Goal: Information Seeking & Learning: Find specific fact

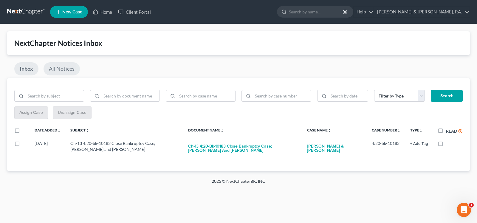
click at [62, 68] on link "All Notices" at bounding box center [62, 68] width 36 height 13
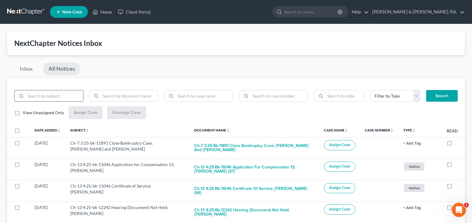
click at [57, 93] on input "search" at bounding box center [55, 95] width 58 height 11
type input "h"
click at [434, 93] on button "Search" at bounding box center [443, 96] width 32 height 12
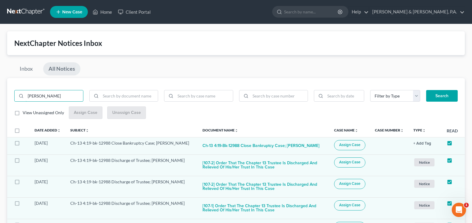
drag, startPoint x: 44, startPoint y: 94, endPoint x: 16, endPoint y: 87, distance: 28.6
click at [427, 90] on button "Search" at bounding box center [443, 96] width 32 height 12
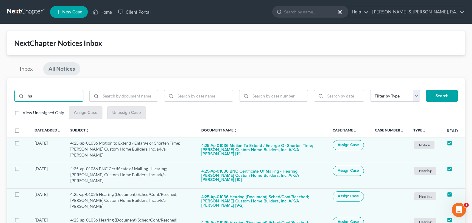
type input "h"
type input "[PERSON_NAME]"
click at [427, 90] on button "Search" at bounding box center [443, 96] width 32 height 12
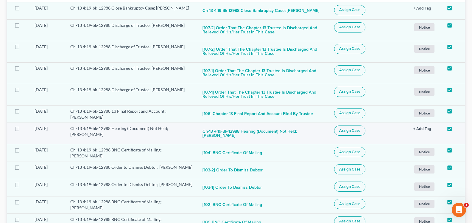
scroll to position [169, 0]
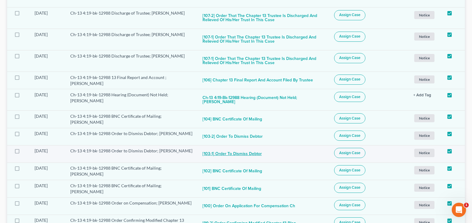
click at [237, 150] on button "[103-1] Order to Dismiss Debtor" at bounding box center [232, 154] width 59 height 12
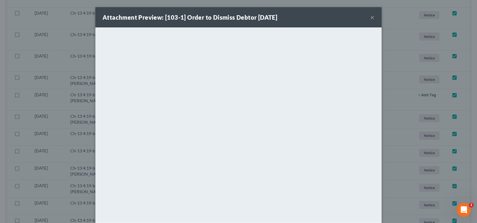
click at [370, 18] on button "×" at bounding box center [372, 17] width 4 height 7
